Goal: Task Accomplishment & Management: Use online tool/utility

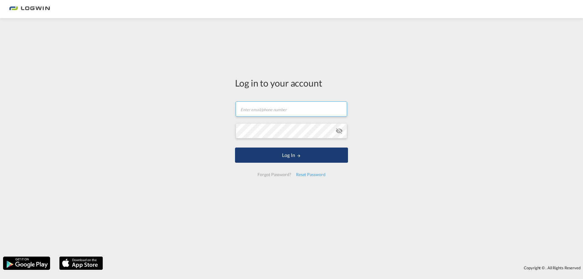
type input "[PERSON_NAME][EMAIL_ADDRESS][DOMAIN_NAME]"
click at [289, 155] on button "Log In" at bounding box center [291, 155] width 113 height 15
